Goal: Use online tool/utility: Utilize a website feature to perform a specific function

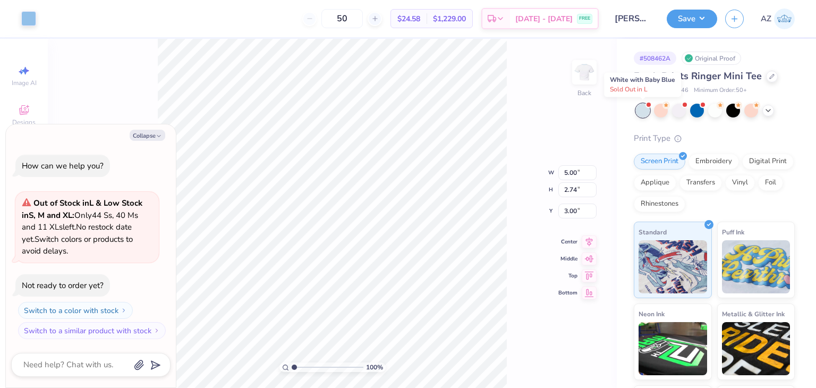
click at [642, 111] on div at bounding box center [643, 111] width 14 height 14
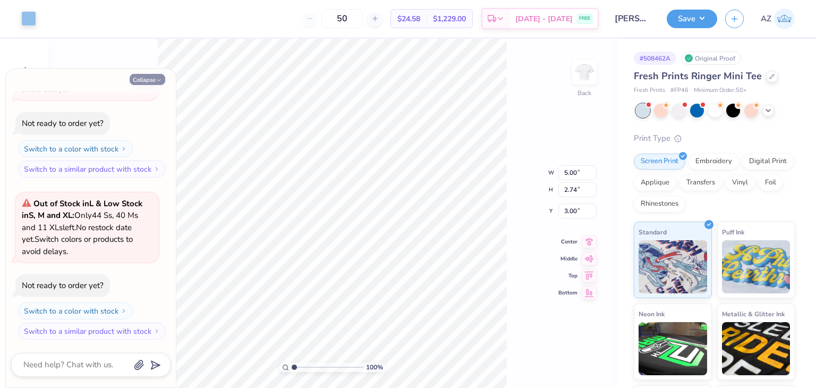
click at [141, 79] on button "Collapse" at bounding box center [148, 79] width 36 height 11
type textarea "x"
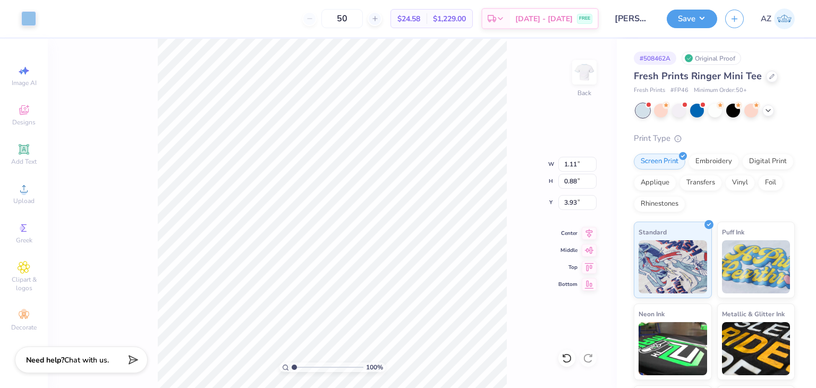
type input "0.88"
type input "0.85"
type input "3.01"
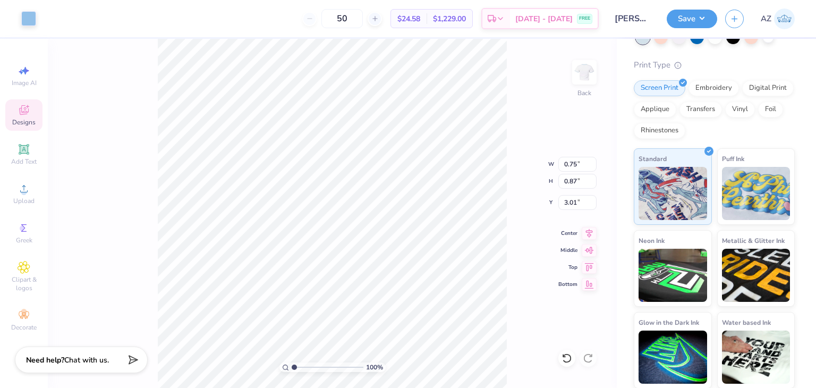
click at [23, 113] on icon at bounding box center [24, 111] width 9 height 7
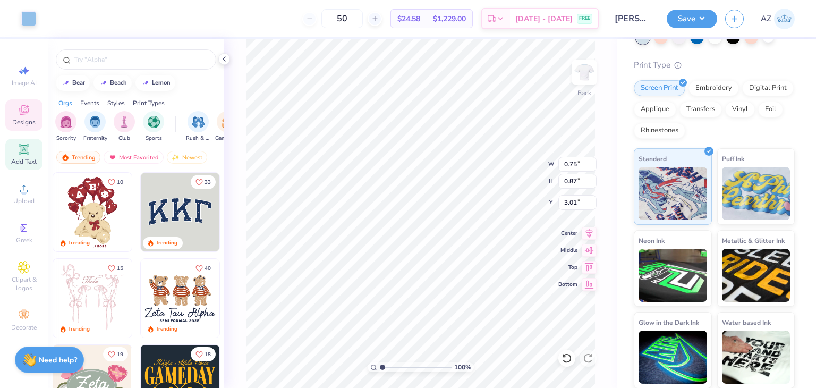
click at [23, 160] on span "Add Text" at bounding box center [24, 161] width 26 height 9
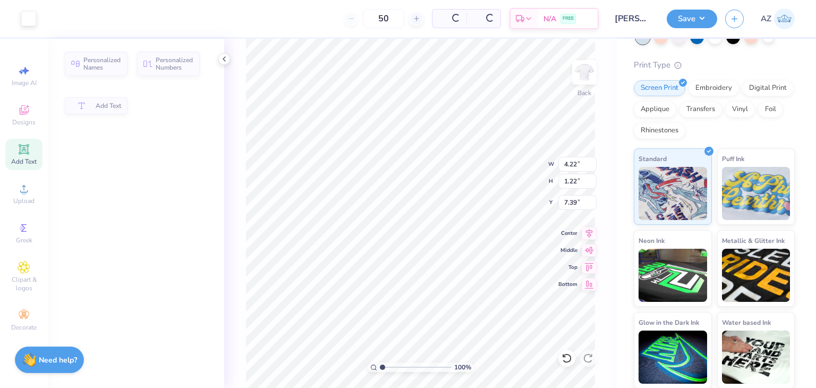
type input "4.22"
type input "1.22"
type input "7.39"
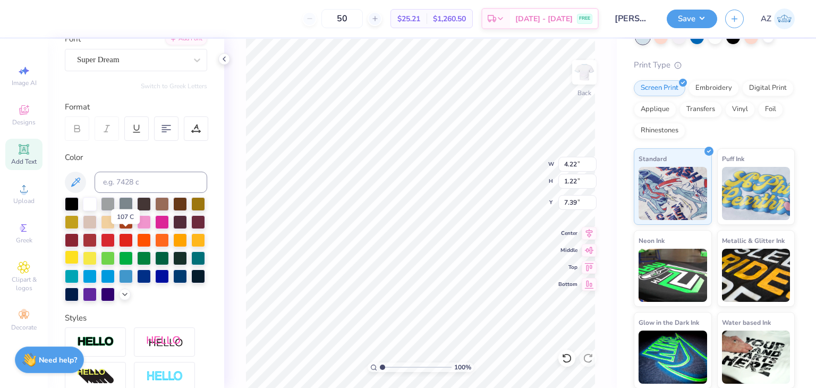
scroll to position [121, 0]
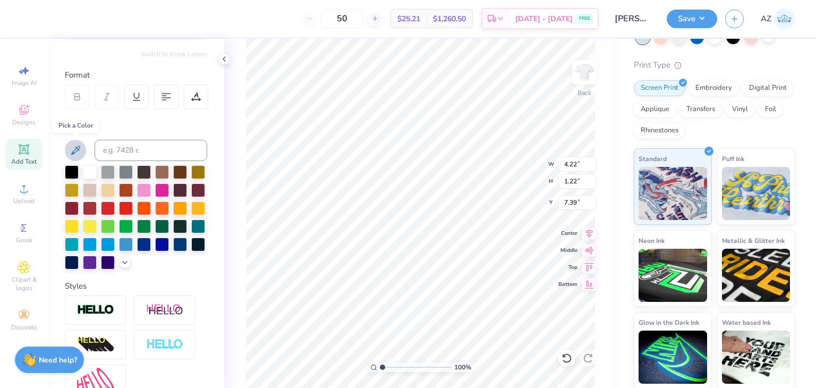
click at [73, 140] on button at bounding box center [75, 150] width 21 height 21
type input "0.82"
type input "0.85"
type input "3.94"
click at [71, 151] on icon at bounding box center [75, 150] width 13 height 13
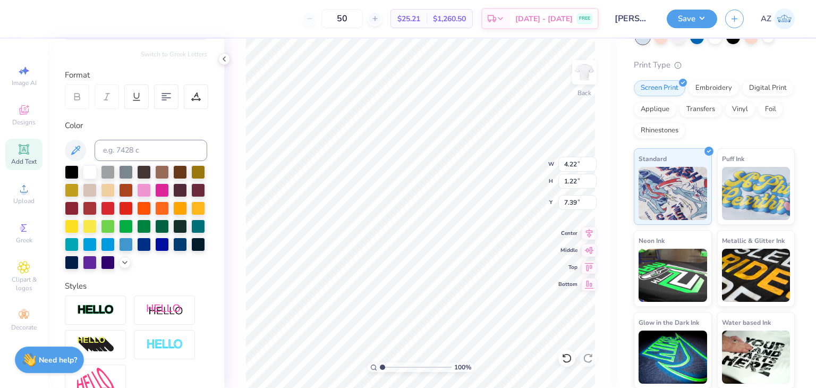
scroll to position [9, 1]
click at [29, 24] on div at bounding box center [28, 17] width 15 height 15
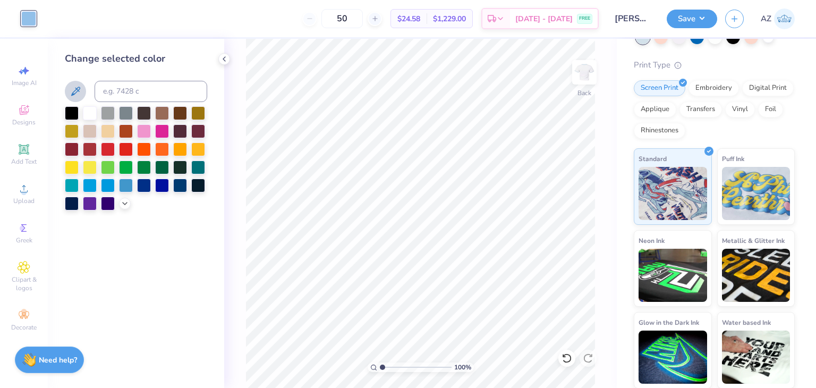
click at [76, 92] on icon at bounding box center [75, 91] width 9 height 9
click at [642, 43] on div at bounding box center [643, 37] width 14 height 14
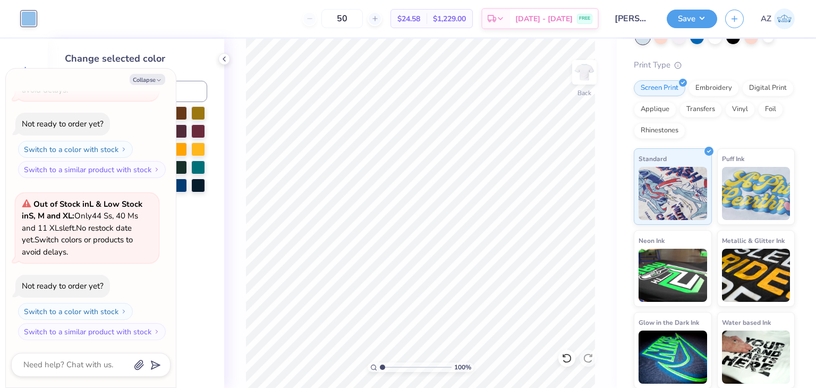
scroll to position [24, 0]
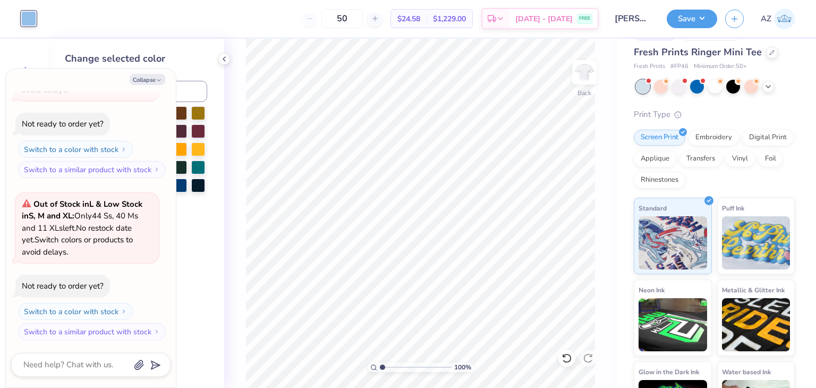
drag, startPoint x: 645, startPoint y: 86, endPoint x: 657, endPoint y: 105, distance: 22.4
click at [657, 105] on div "Fresh Prints Ringer Mini Tee Fresh Prints # FP46 Minimum Order: 50 + Print Type…" at bounding box center [714, 241] width 161 height 393
click at [153, 77] on button "Collapse" at bounding box center [148, 79] width 36 height 11
type textarea "x"
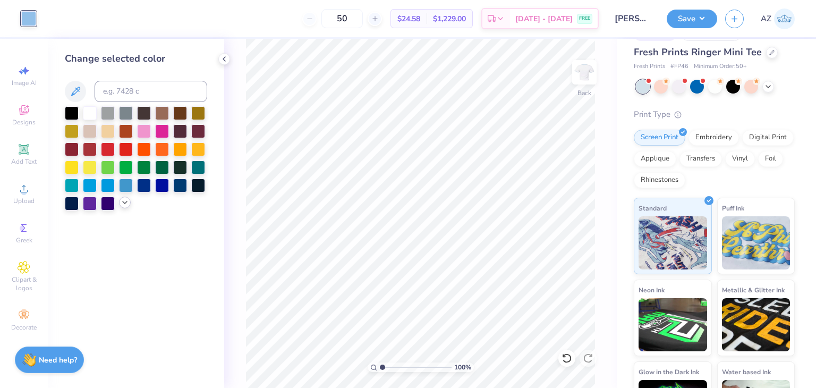
click at [125, 201] on icon at bounding box center [125, 202] width 9 height 9
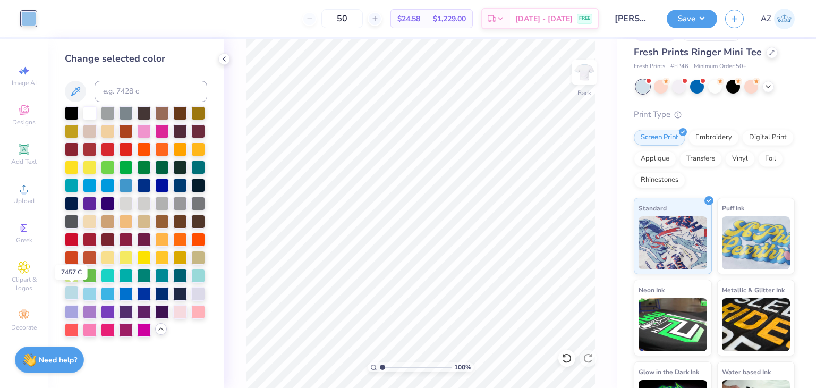
click at [68, 292] on div at bounding box center [72, 293] width 14 height 14
click at [86, 293] on div at bounding box center [90, 293] width 14 height 14
click at [769, 86] on icon at bounding box center [768, 85] width 9 height 9
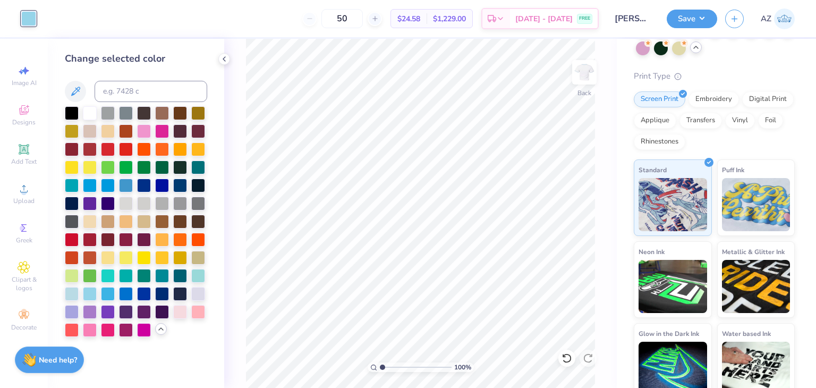
scroll to position [109, 0]
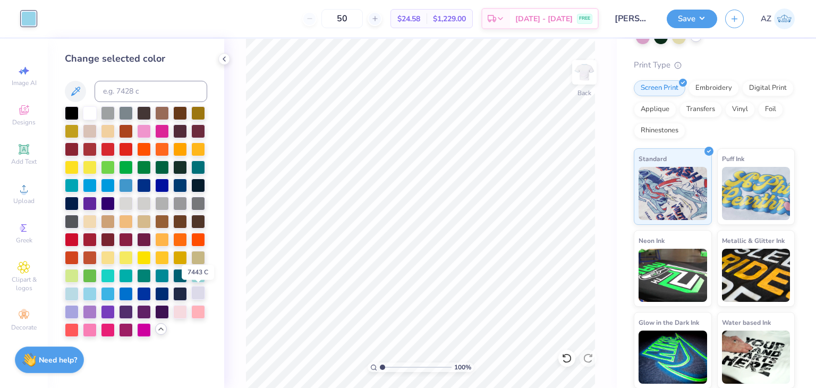
click at [199, 294] on div at bounding box center [198, 293] width 14 height 14
click at [199, 286] on div at bounding box center [198, 293] width 14 height 14
click at [74, 95] on icon at bounding box center [75, 91] width 13 height 13
click at [91, 294] on div at bounding box center [90, 293] width 14 height 14
click at [67, 296] on div at bounding box center [72, 293] width 14 height 14
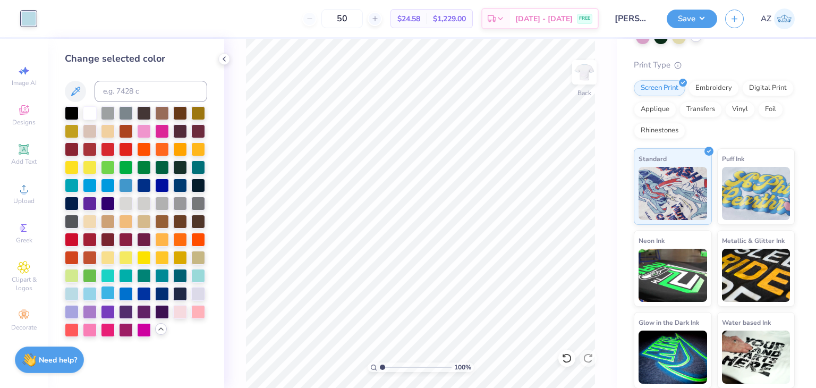
click at [104, 293] on div at bounding box center [108, 293] width 14 height 14
click at [106, 286] on div at bounding box center [108, 293] width 14 height 14
click at [201, 269] on div at bounding box center [198, 275] width 14 height 14
click at [108, 300] on div at bounding box center [108, 293] width 14 height 14
click at [89, 297] on div at bounding box center [90, 293] width 14 height 14
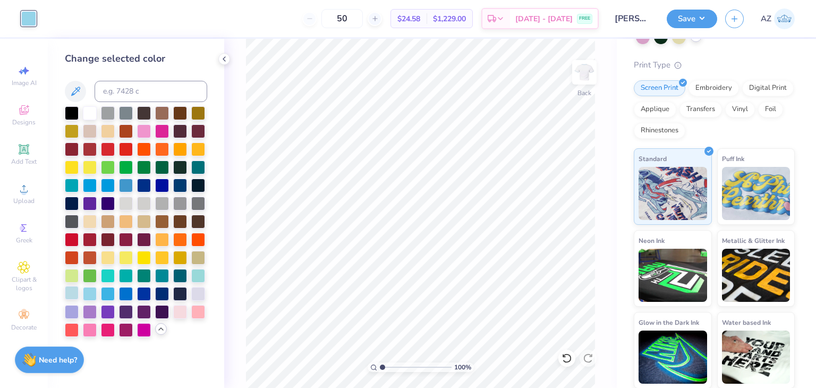
click at [66, 290] on div at bounding box center [72, 293] width 14 height 14
click at [695, 22] on button "Save" at bounding box center [692, 17] width 50 height 19
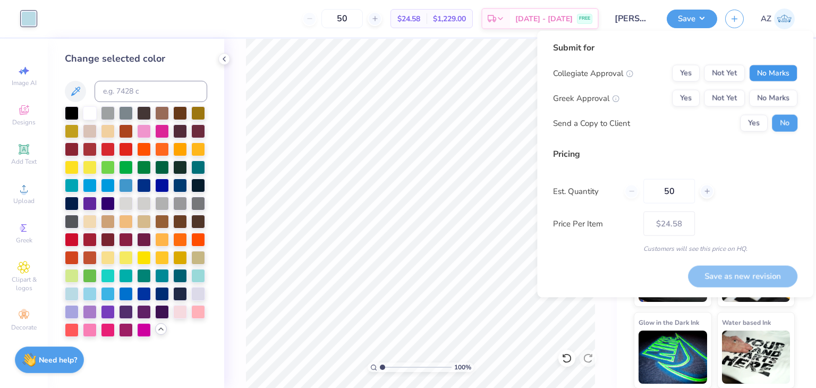
click at [758, 70] on button "No Marks" at bounding box center [773, 73] width 48 height 17
click at [765, 94] on button "No Marks" at bounding box center [773, 98] width 48 height 17
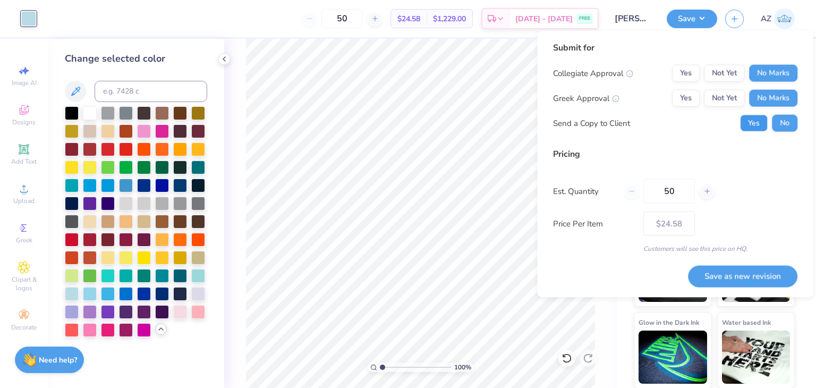
click at [759, 129] on button "Yes" at bounding box center [754, 123] width 28 height 17
click at [784, 128] on button "No" at bounding box center [785, 123] width 26 height 17
click at [747, 280] on button "Save as new revision" at bounding box center [742, 275] width 109 height 21
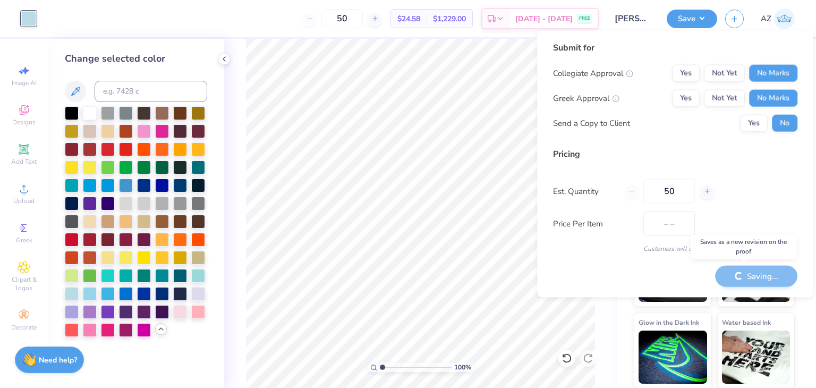
type input "$24.58"
